Goal: Find specific page/section: Find specific page/section

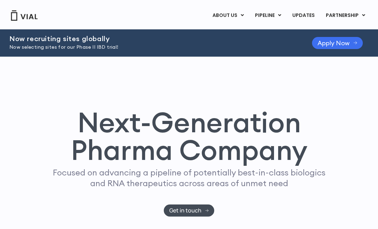
click at [339, 44] on span "Apply Now" at bounding box center [333, 42] width 32 height 5
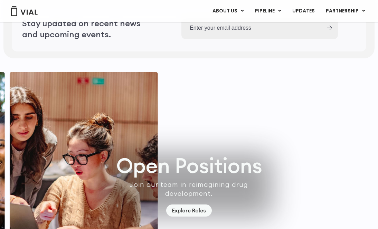
scroll to position [2009, 0]
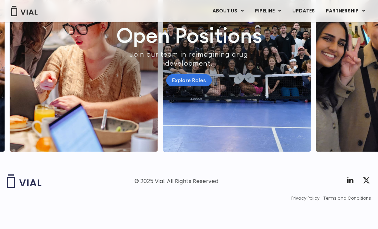
click at [189, 74] on link "Explore Roles" at bounding box center [189, 80] width 46 height 12
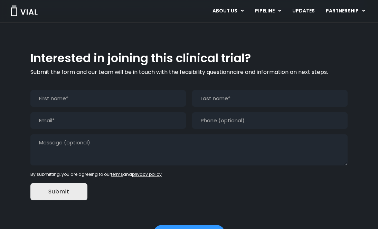
scroll to position [655, 0]
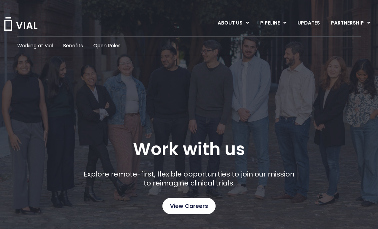
click at [190, 207] on span "View Careers" at bounding box center [189, 206] width 38 height 9
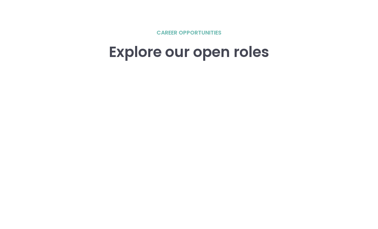
scroll to position [972, 0]
